Goal: Find specific page/section: Find specific page/section

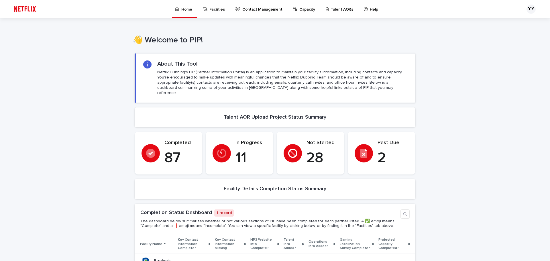
click at [331, 10] on p "Talent AORs" at bounding box center [342, 6] width 23 height 12
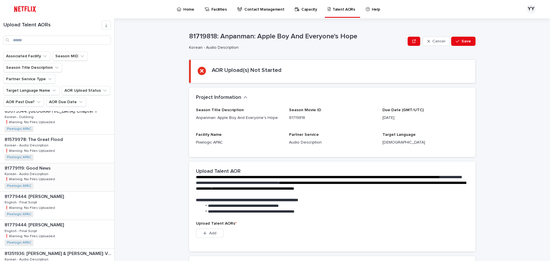
scroll to position [631, 0]
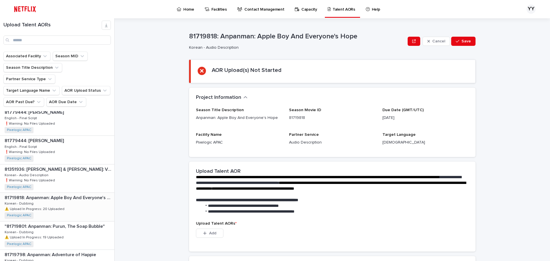
click at [60, 206] on p "⚠️ Upload In Progress: 20 Uploaded" at bounding box center [35, 208] width 61 height 5
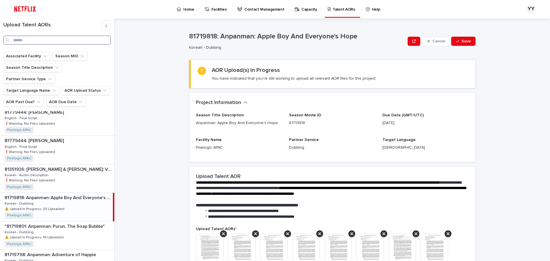
click at [58, 42] on input "Search" at bounding box center [57, 40] width 108 height 9
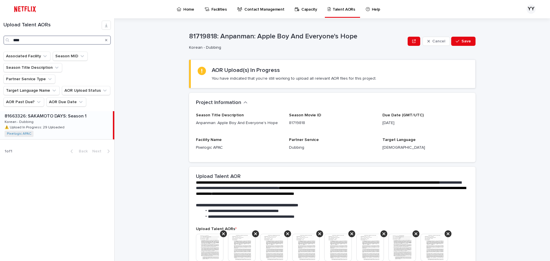
type input "****"
click at [79, 115] on div "81663326: SAKAMOTO DAYS: Season 1 81663326: SAKAMOTO DAYS: Season 1 Korean - Du…" at bounding box center [56, 125] width 113 height 28
